Goal: Check status: Check status

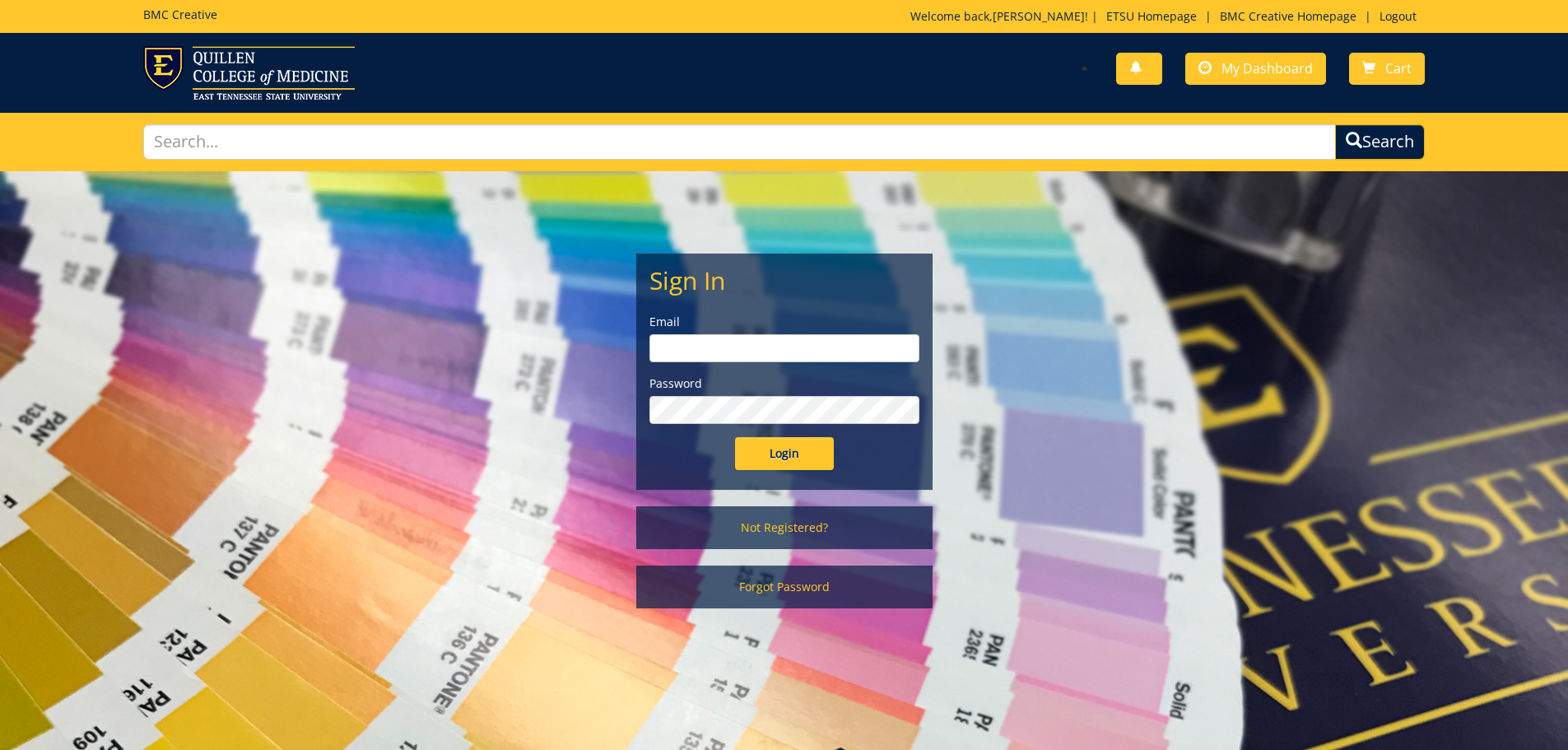
type input "[PERSON_NAME][EMAIL_ADDRESS][DOMAIN_NAME]"
click at [759, 435] on form "Sign In Email goepel@etsu.edu Password Login" at bounding box center [784, 368] width 270 height 203
click at [771, 452] on input "Login" at bounding box center [784, 454] width 99 height 33
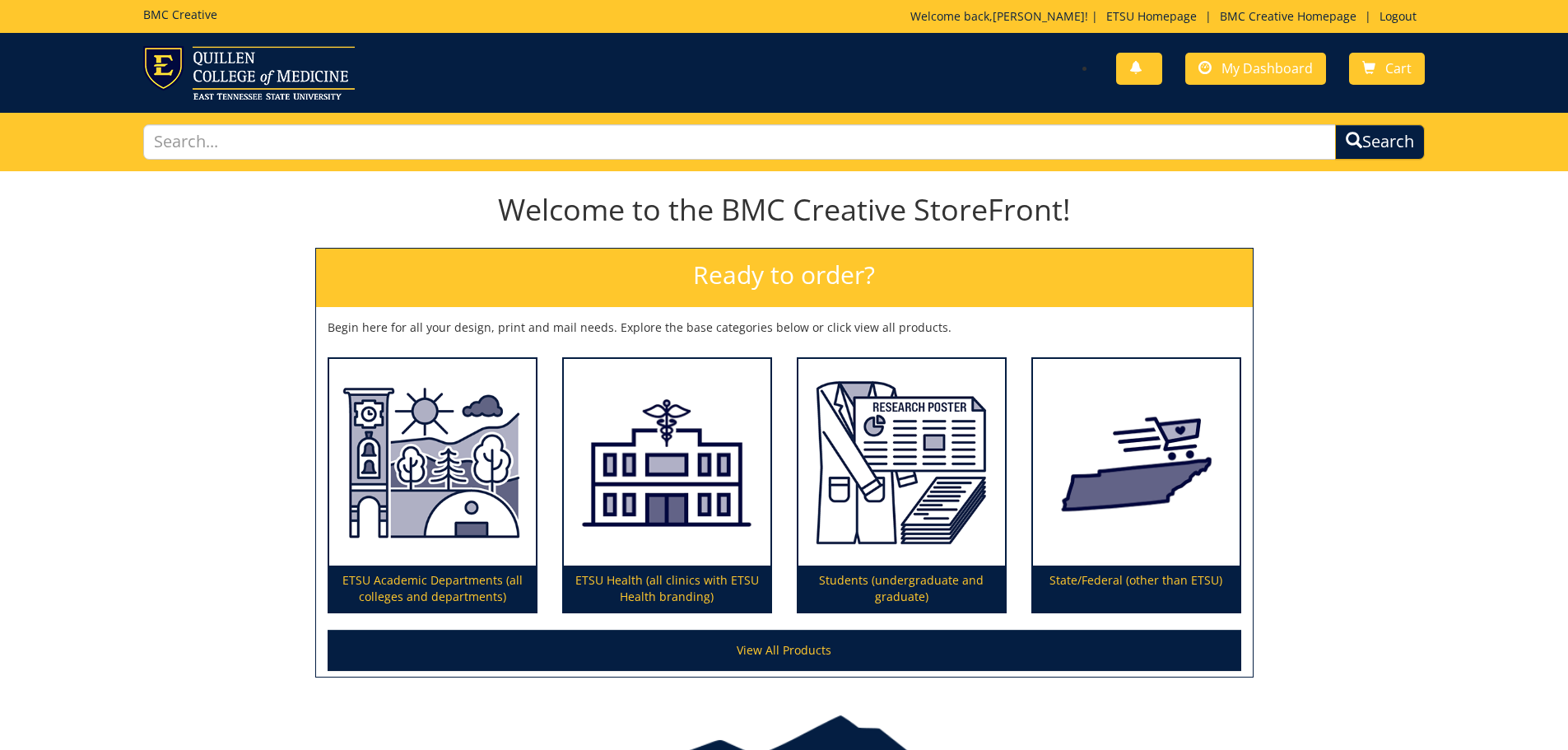
click at [1240, 87] on div "You have no new notifications My Dashboard Cart" at bounding box center [1111, 70] width 653 height 47
click at [1236, 59] on link "My Dashboard" at bounding box center [1255, 68] width 141 height 32
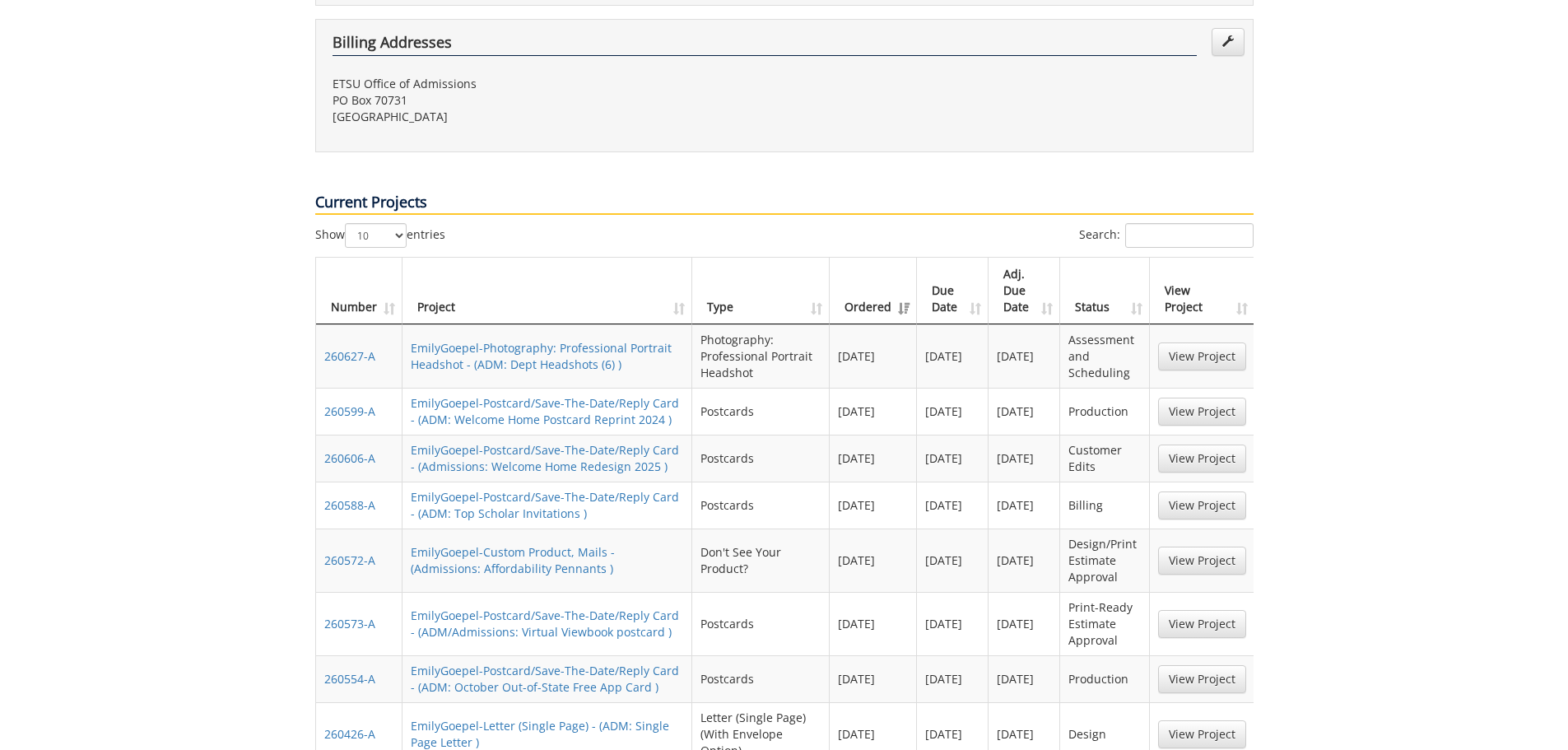
scroll to position [659, 0]
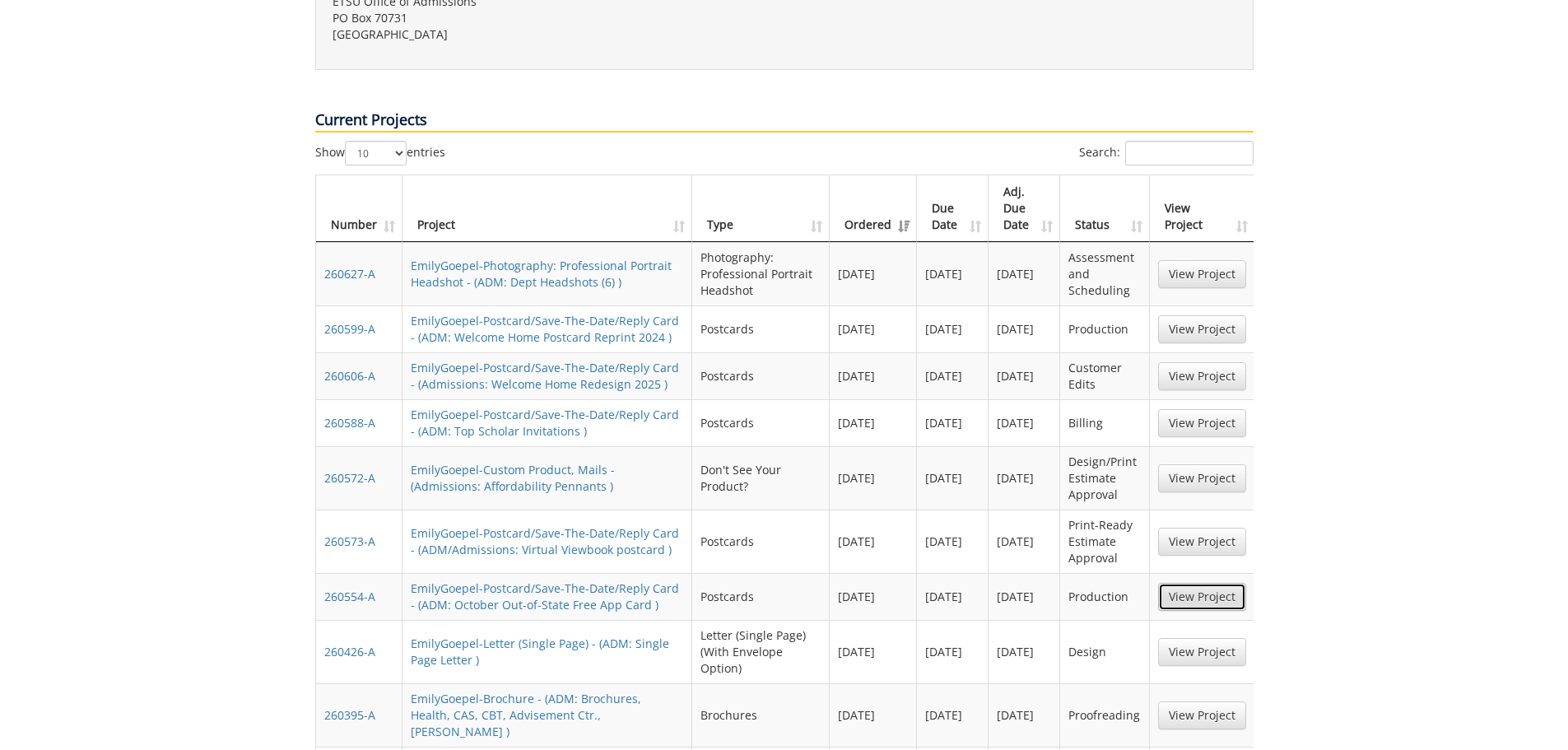
click at [1208, 583] on link "View Project" at bounding box center [1202, 597] width 88 height 28
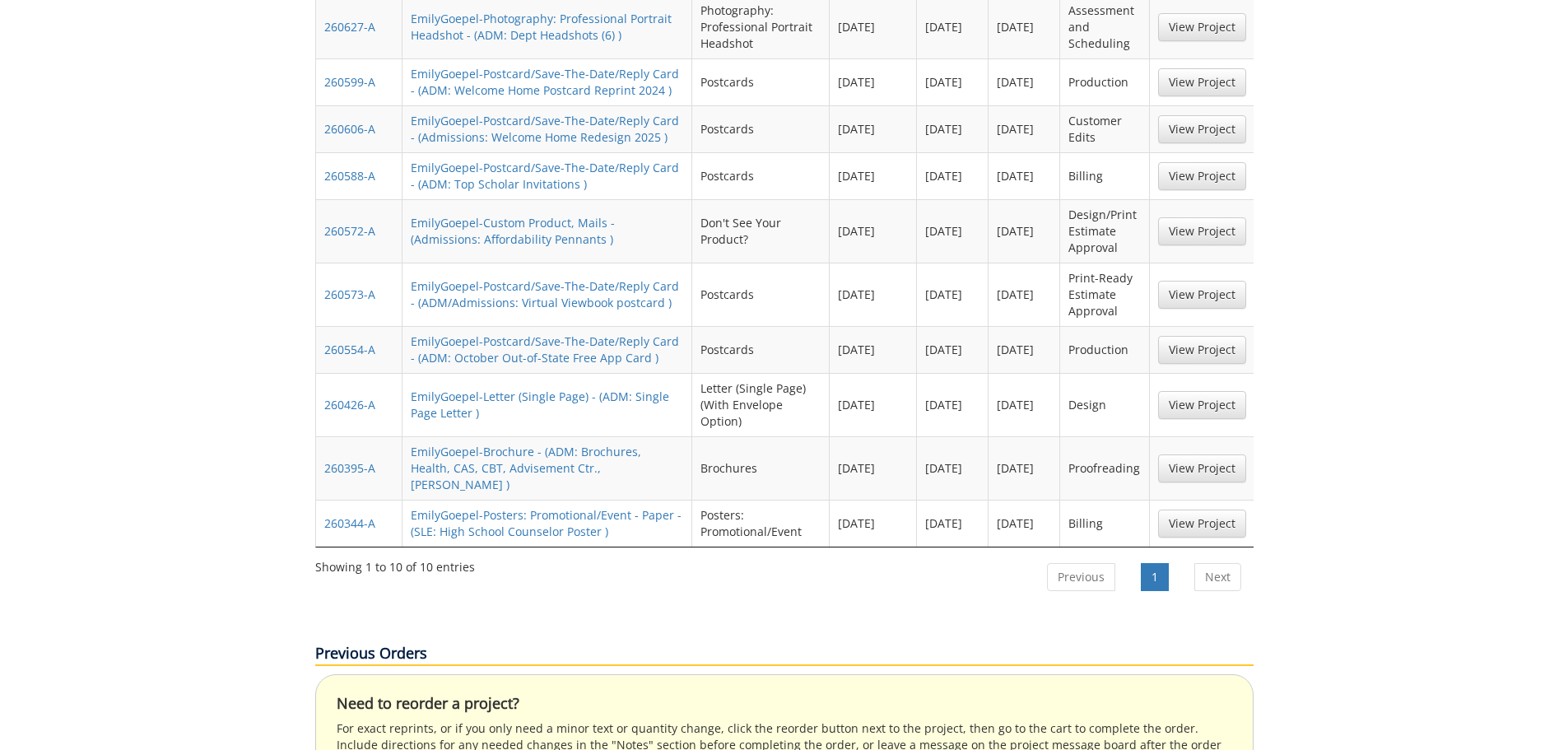
scroll to position [741, 0]
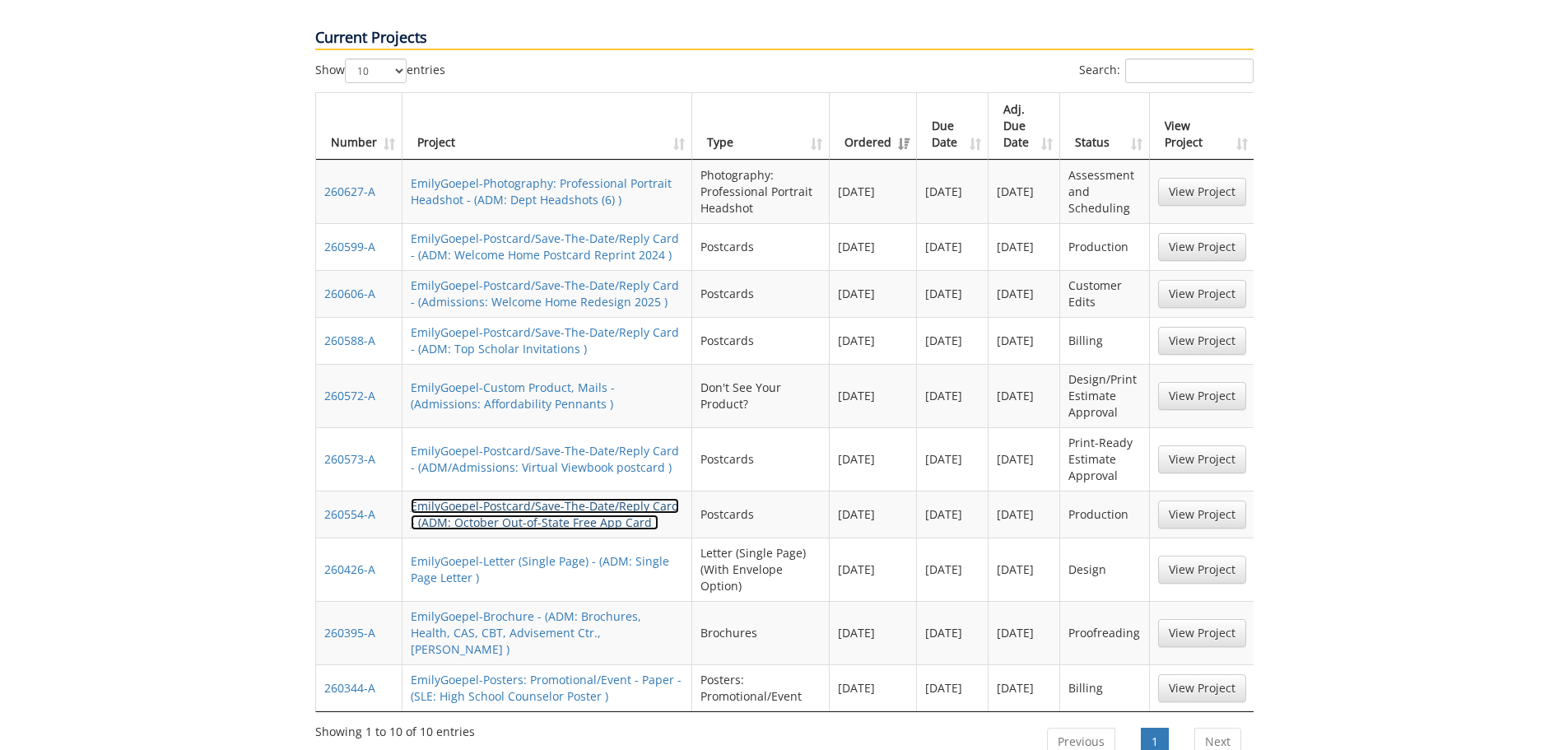
click at [538, 499] on link "EmilyGoepel-Postcard/Save-The-Date/Reply Card - (ADM: October Out-of-State Free…" at bounding box center [545, 514] width 268 height 32
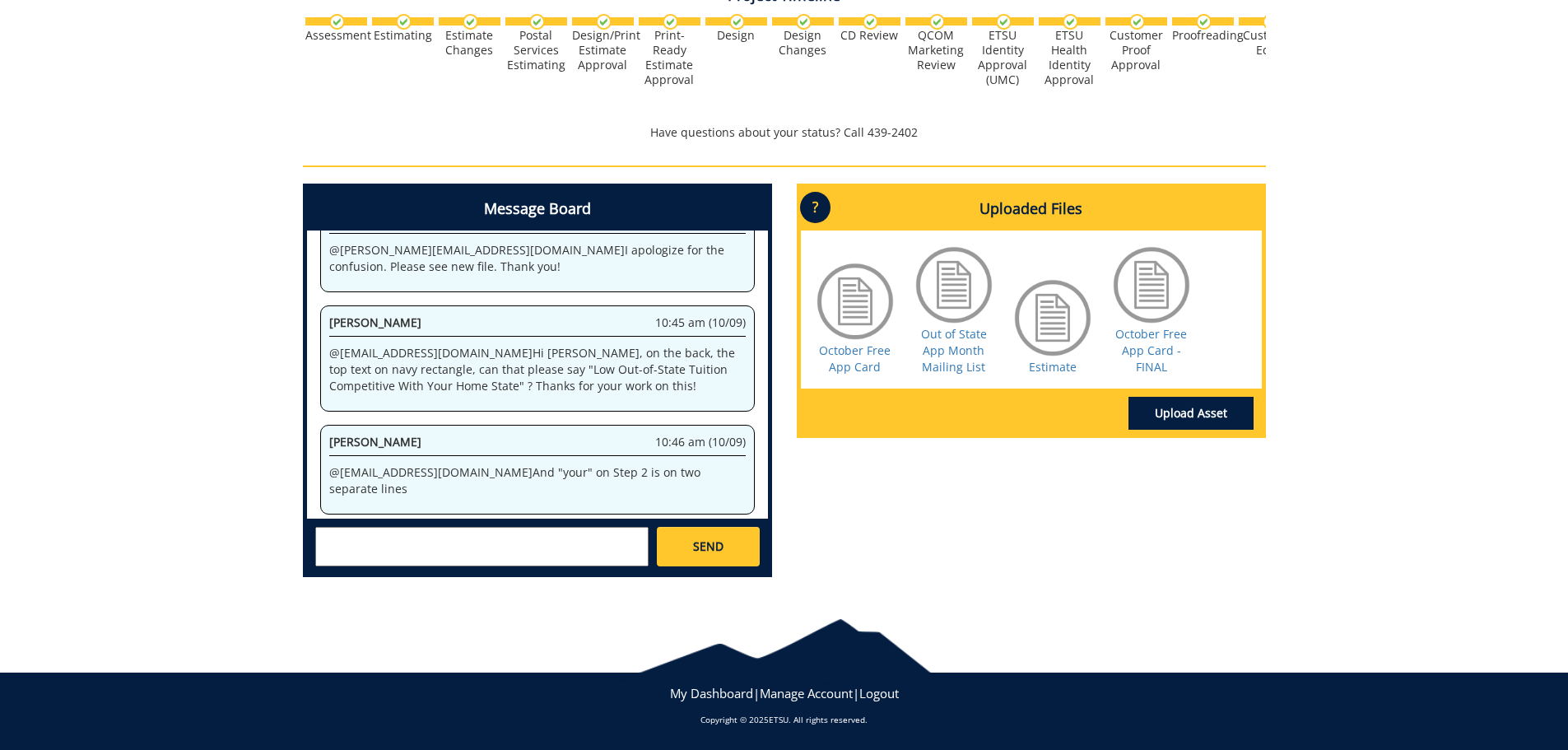
scroll to position [1948, 0]
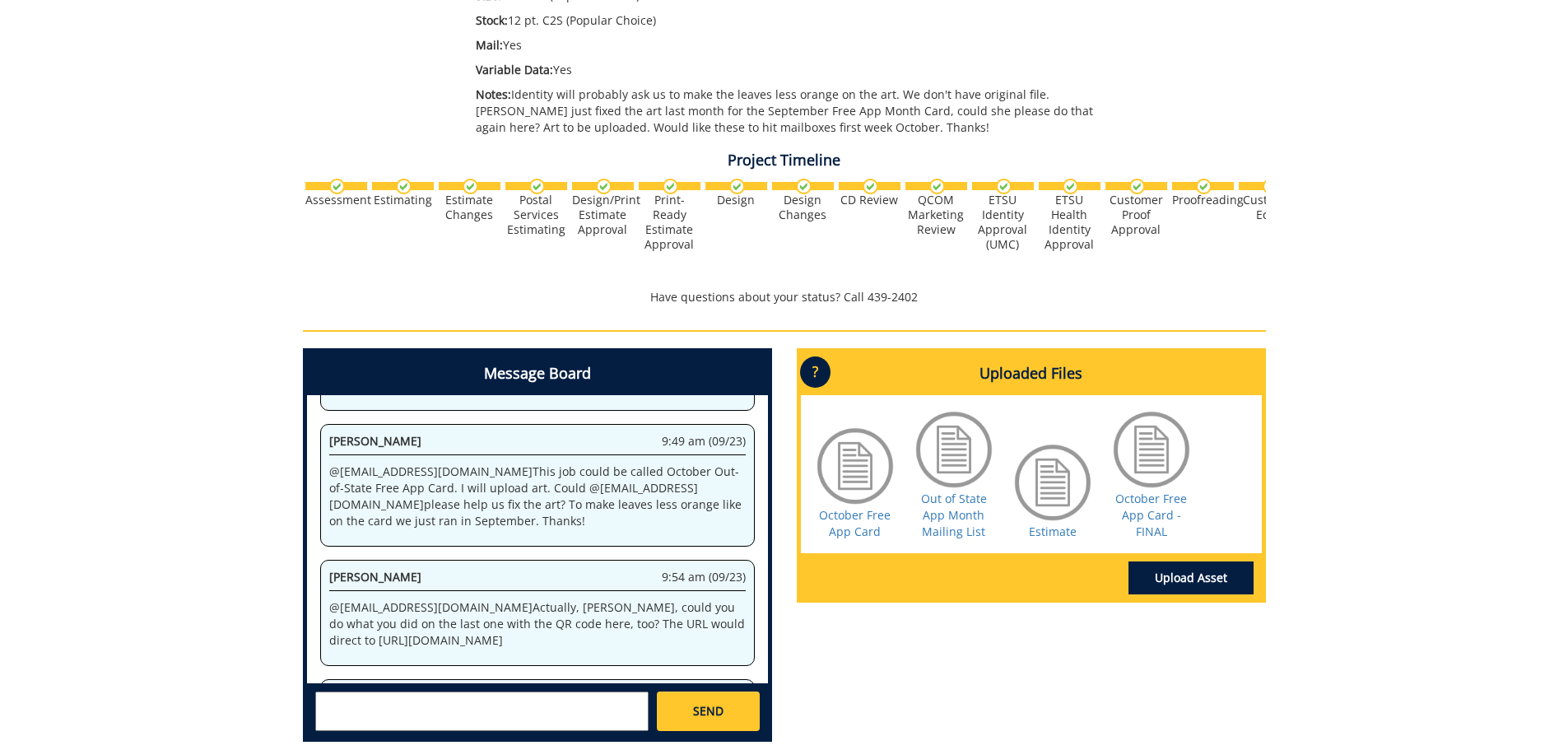
scroll to position [301, 0]
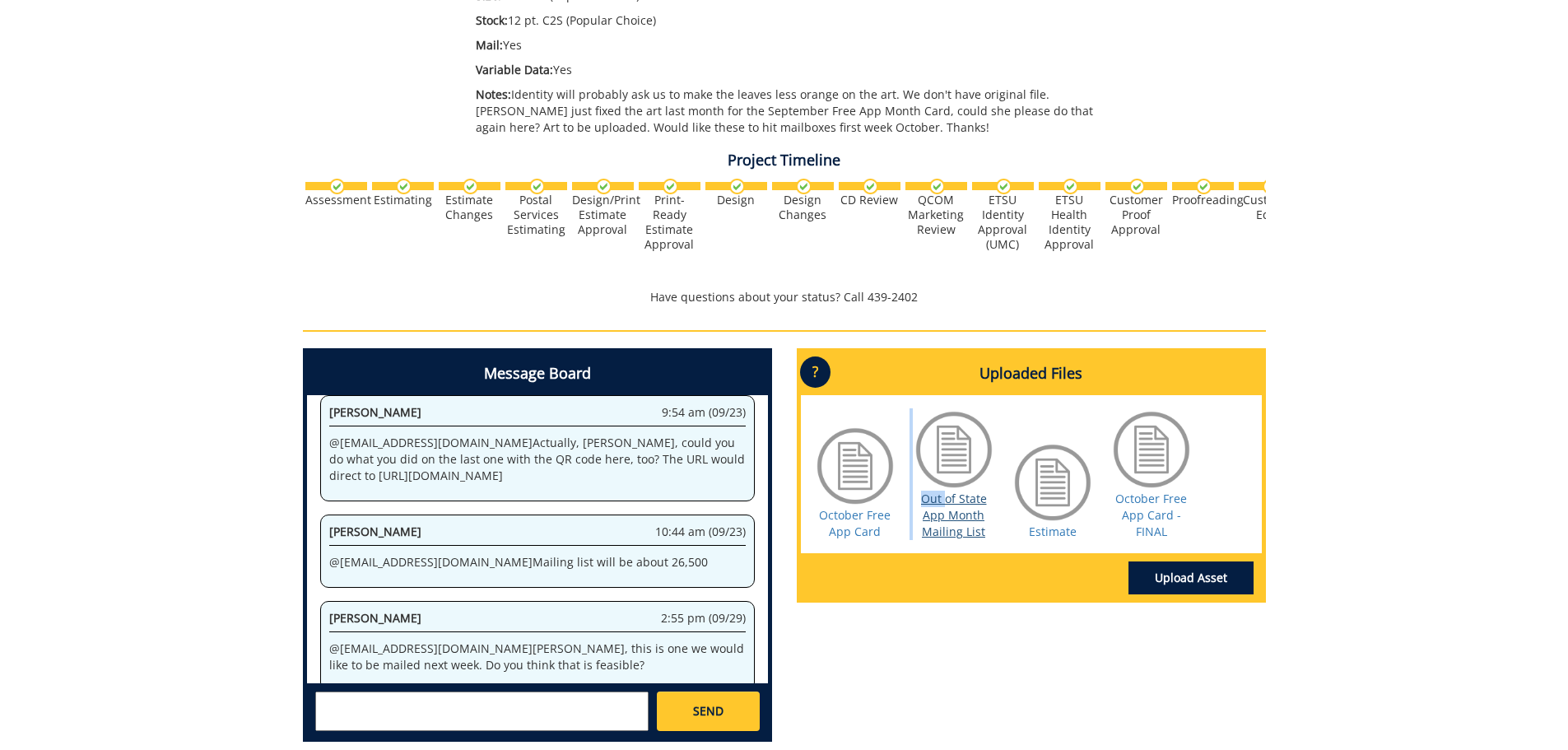
drag, startPoint x: 918, startPoint y: 478, endPoint x: 966, endPoint y: 519, distance: 63.1
click at [969, 528] on div "October Free App Card Out of State App Month Mailing List Estimate October Free…" at bounding box center [1031, 474] width 461 height 158
click at [966, 519] on link "Out of State App Month Mailing List" at bounding box center [954, 514] width 66 height 48
click at [1439, 624] on div "260554-A EmilyGoepel-Postcard/Save-The-Date/Reply Card [ADM: October Out-of-Sta…" at bounding box center [784, 219] width 1568 height 1072
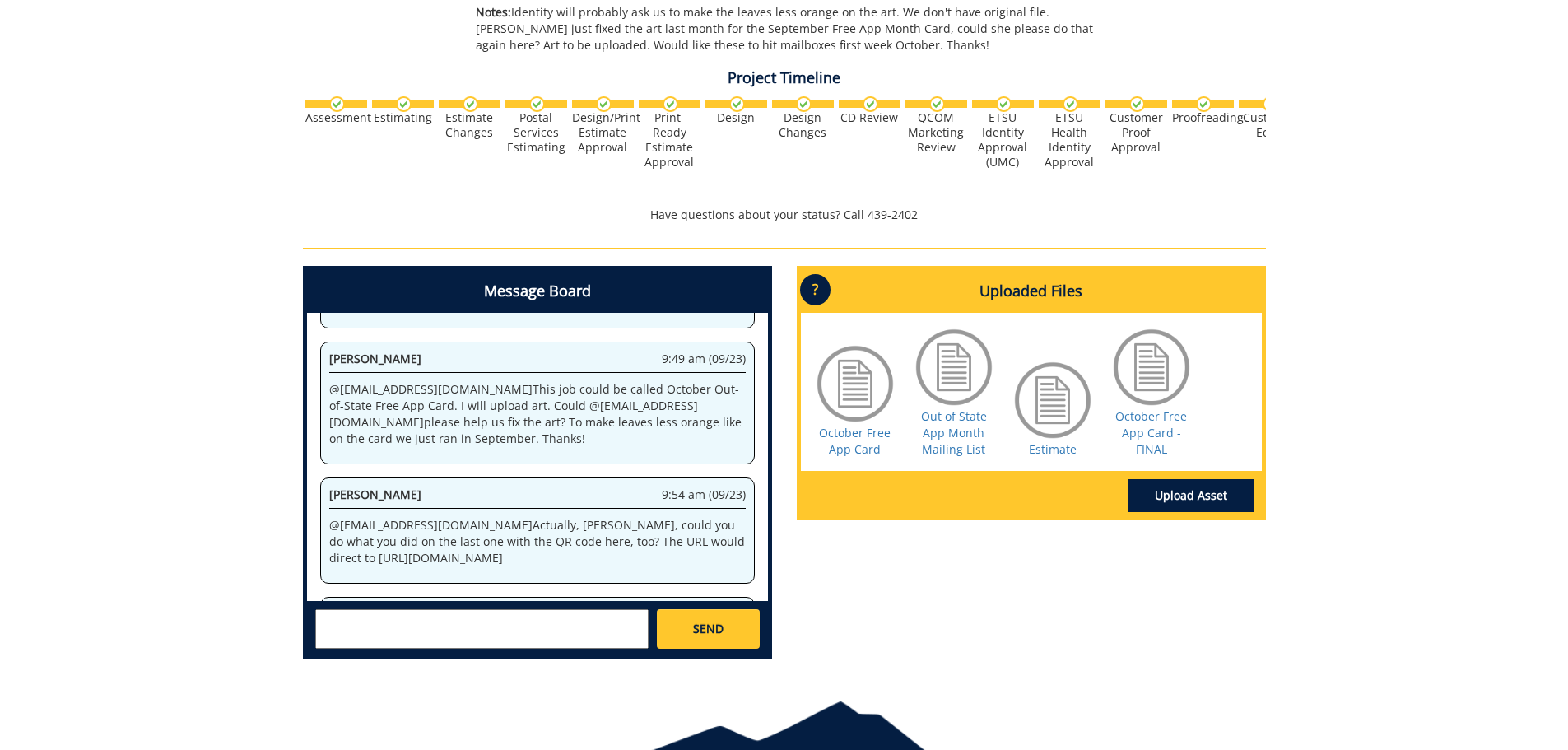
scroll to position [652, 0]
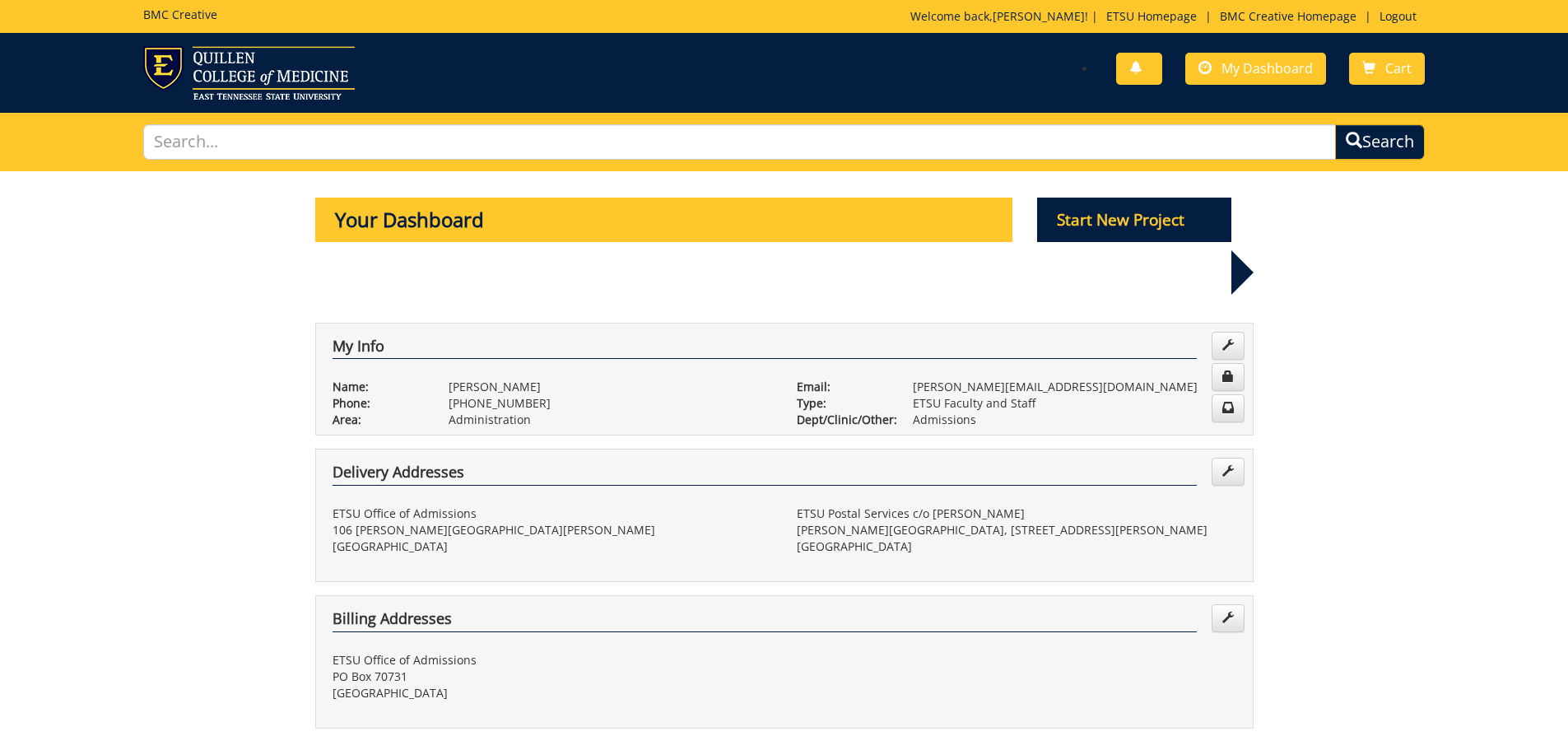
scroll to position [741, 0]
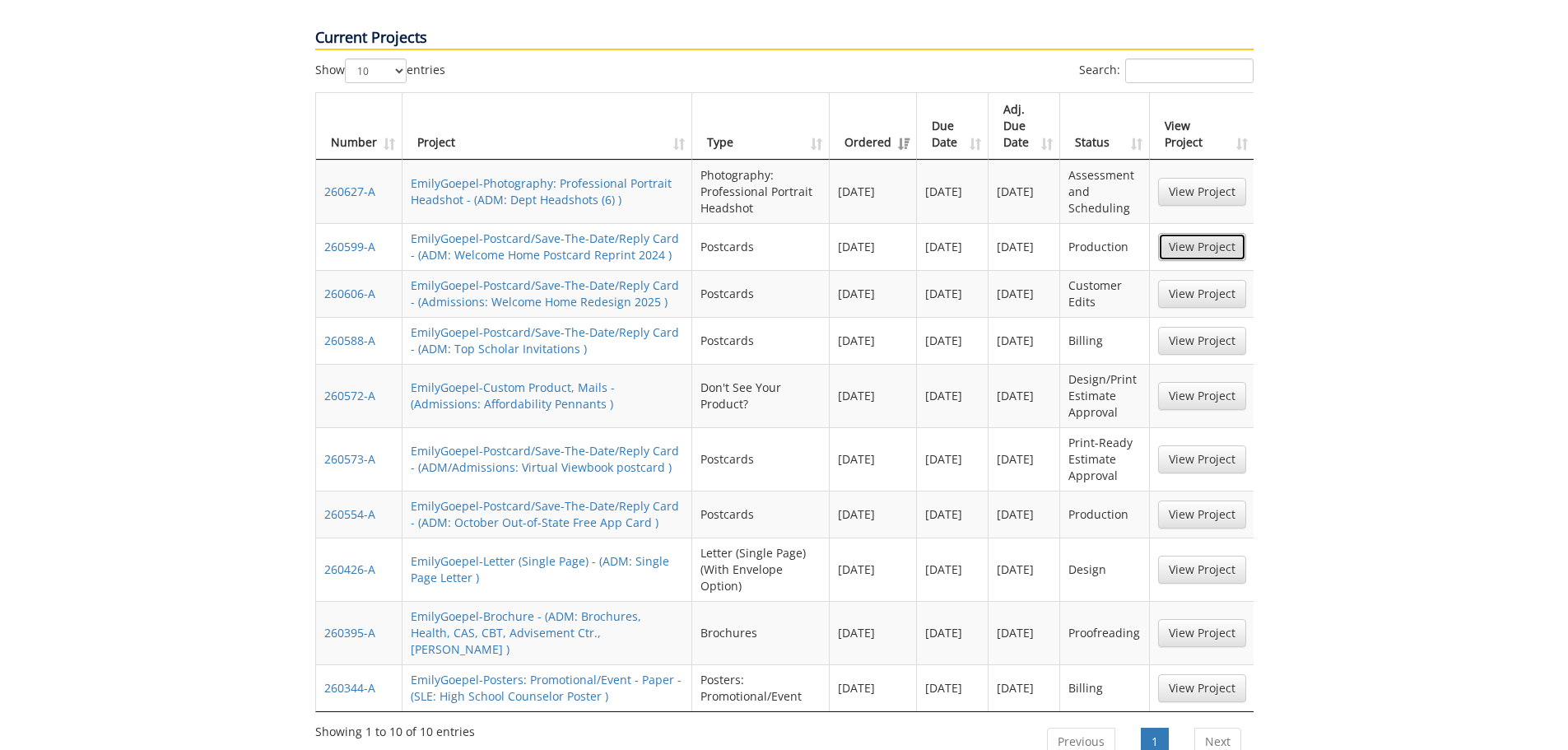
click at [1196, 233] on link "View Project" at bounding box center [1202, 247] width 88 height 28
click at [1192, 500] on link "View Project" at bounding box center [1202, 514] width 88 height 28
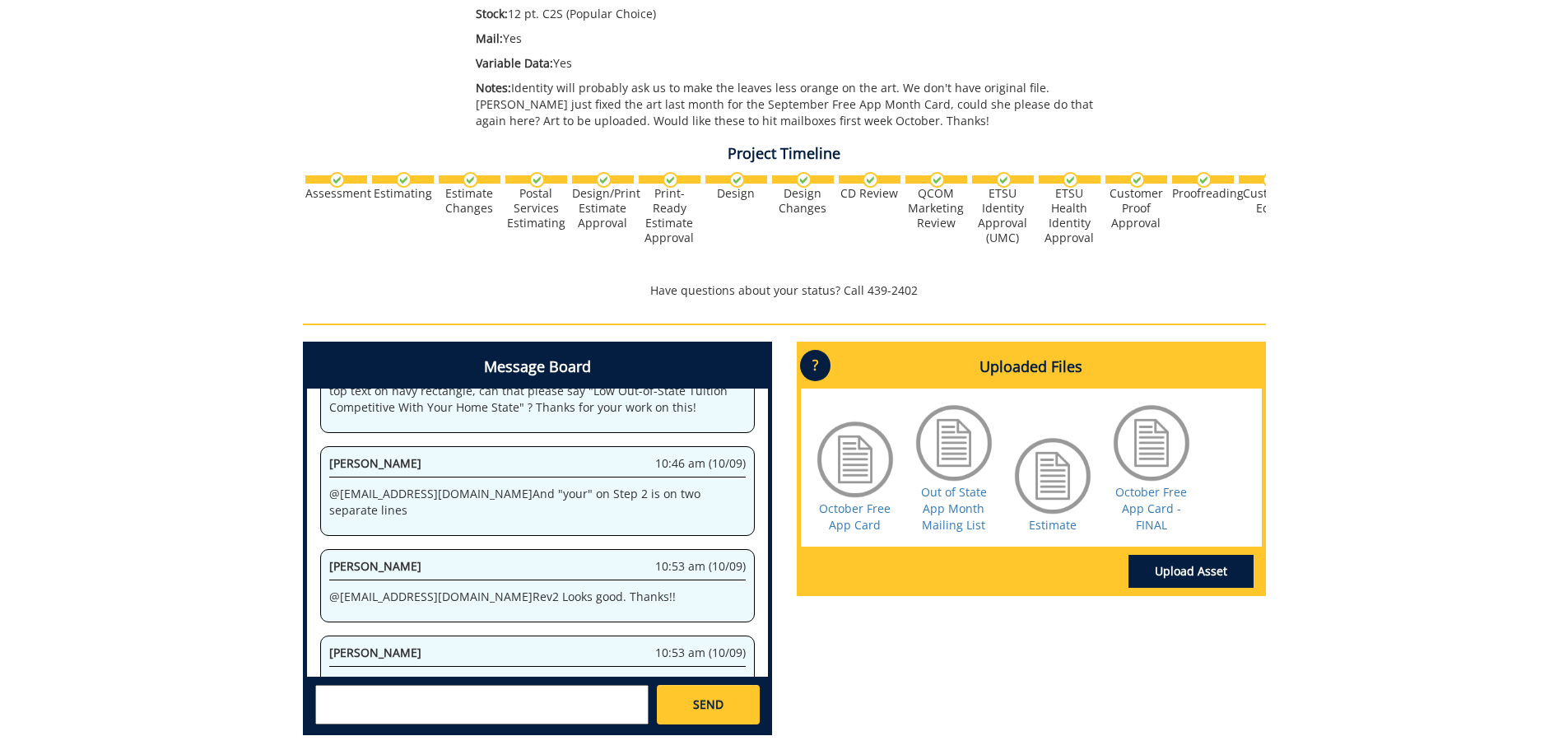
scroll to position [652, 0]
